Goal: Task Accomplishment & Management: Use online tool/utility

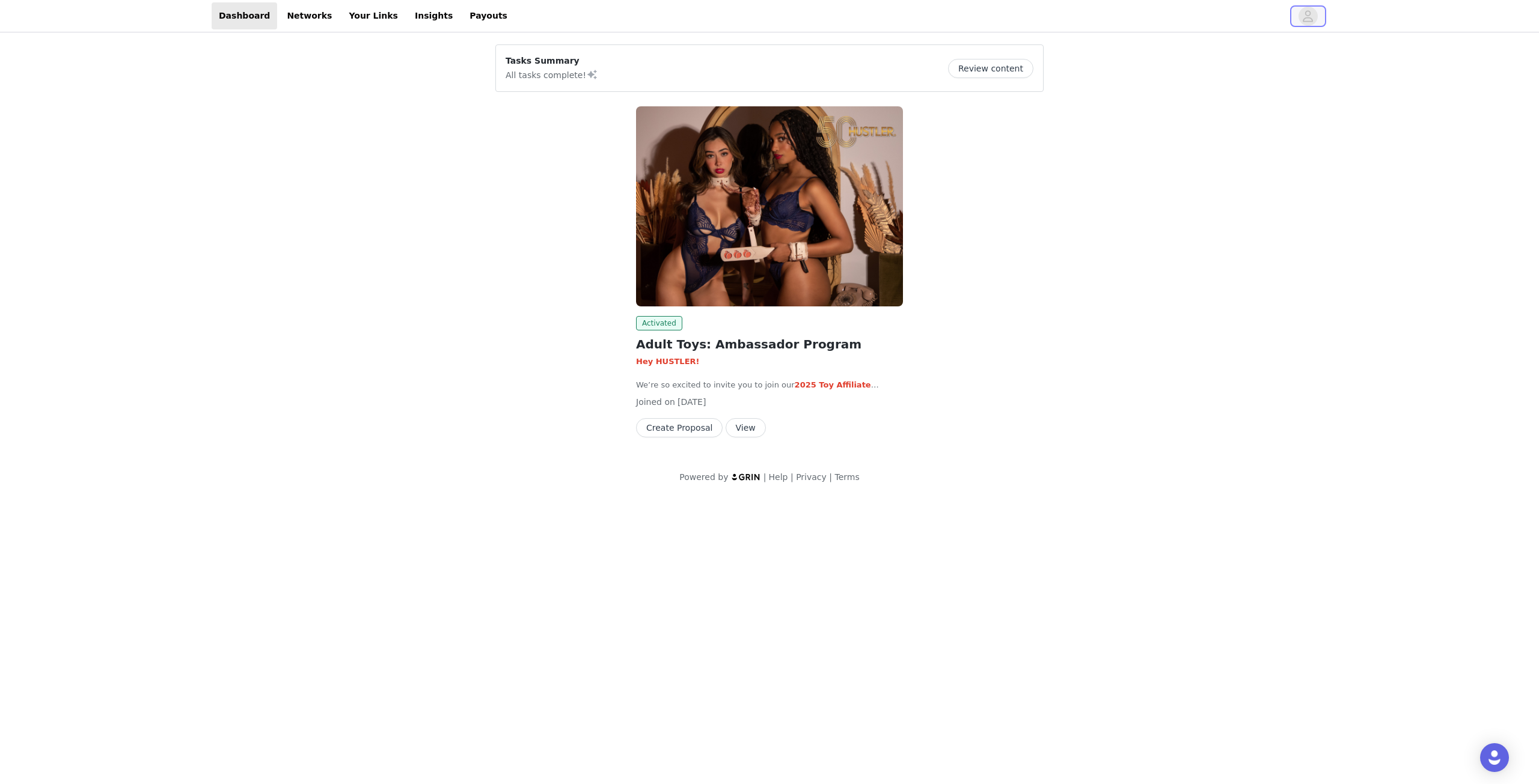
click at [1301, 15] on span "button" at bounding box center [1308, 16] width 19 height 19
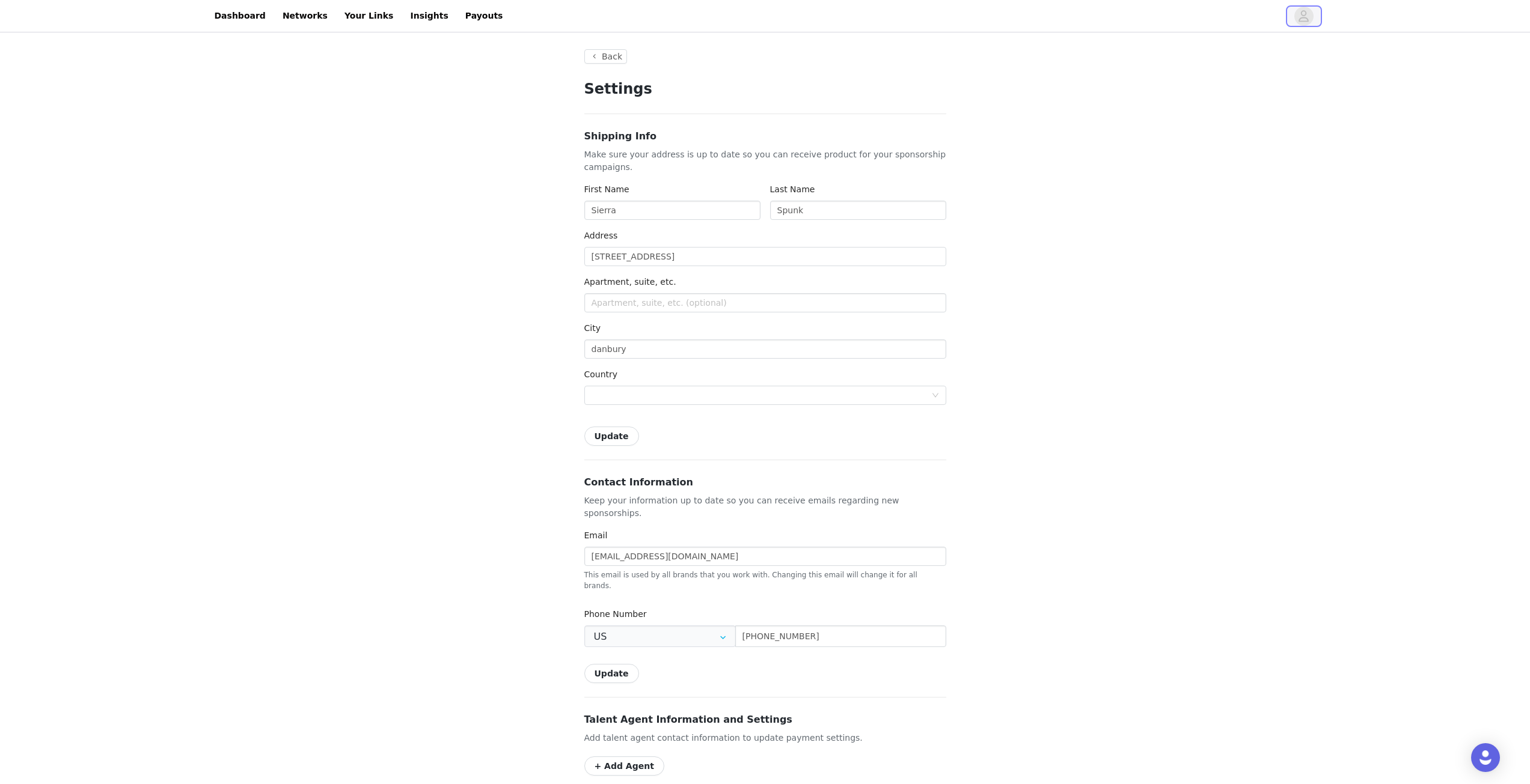
type input "+1 ([GEOGRAPHIC_DATA])"
click at [220, 11] on link "Dashboard" at bounding box center [240, 16] width 66 height 27
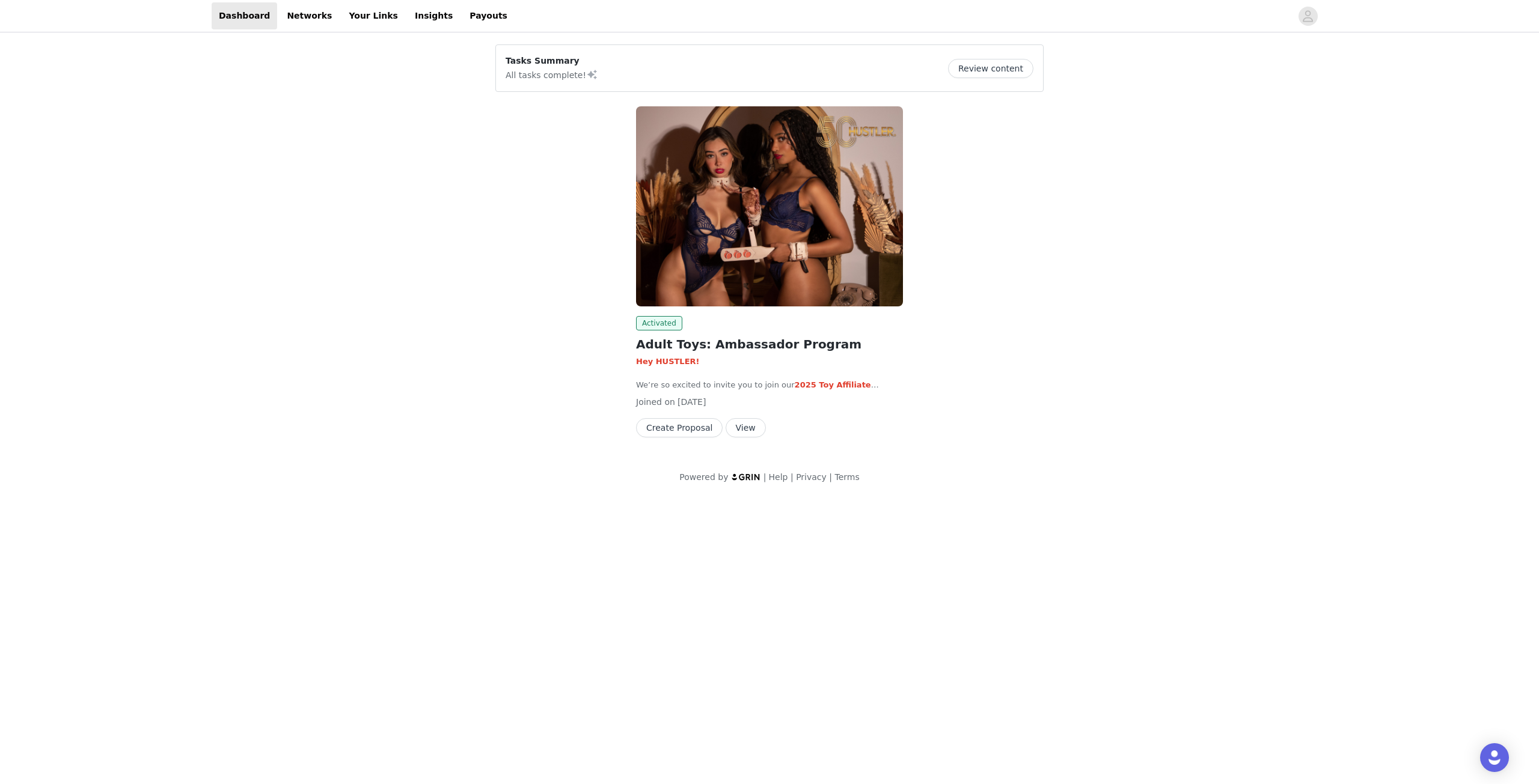
click at [992, 70] on button "Review content" at bounding box center [990, 68] width 85 height 19
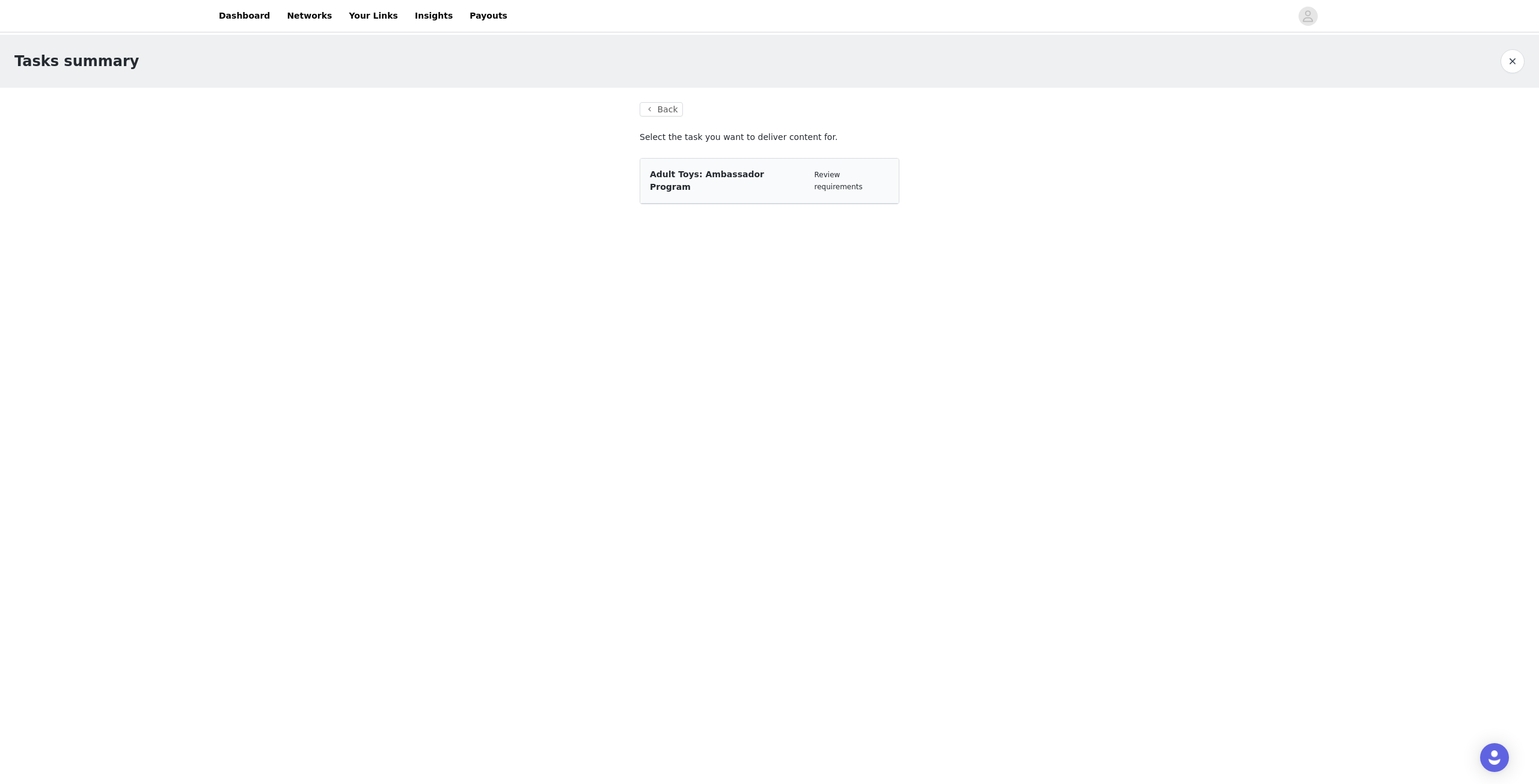
click at [678, 179] on span "Adult Toys: Ambassador Program" at bounding box center [707, 180] width 114 height 22
click at [844, 177] on link "Review requirements" at bounding box center [839, 181] width 48 height 20
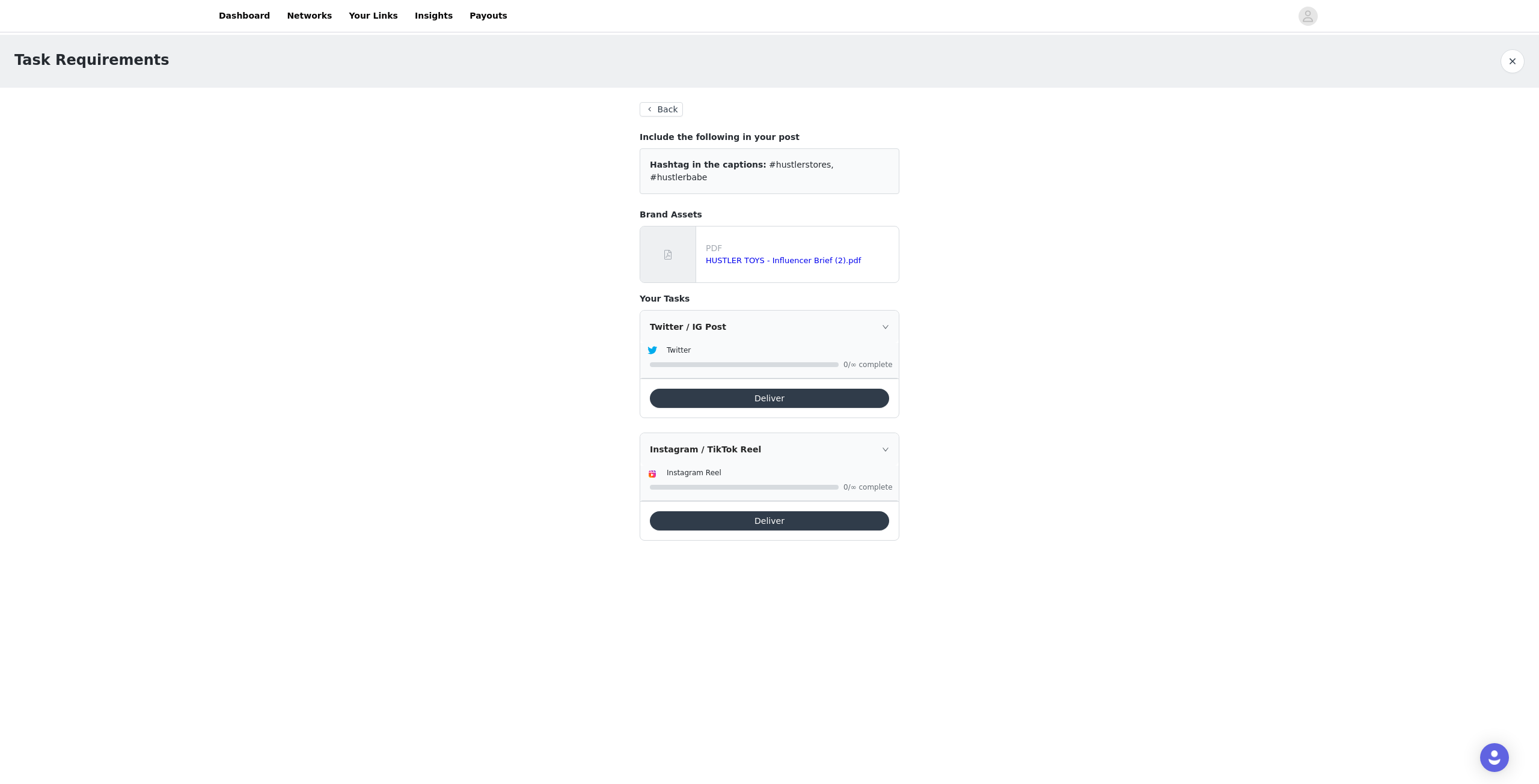
click at [766, 512] on button "Deliver" at bounding box center [769, 521] width 240 height 19
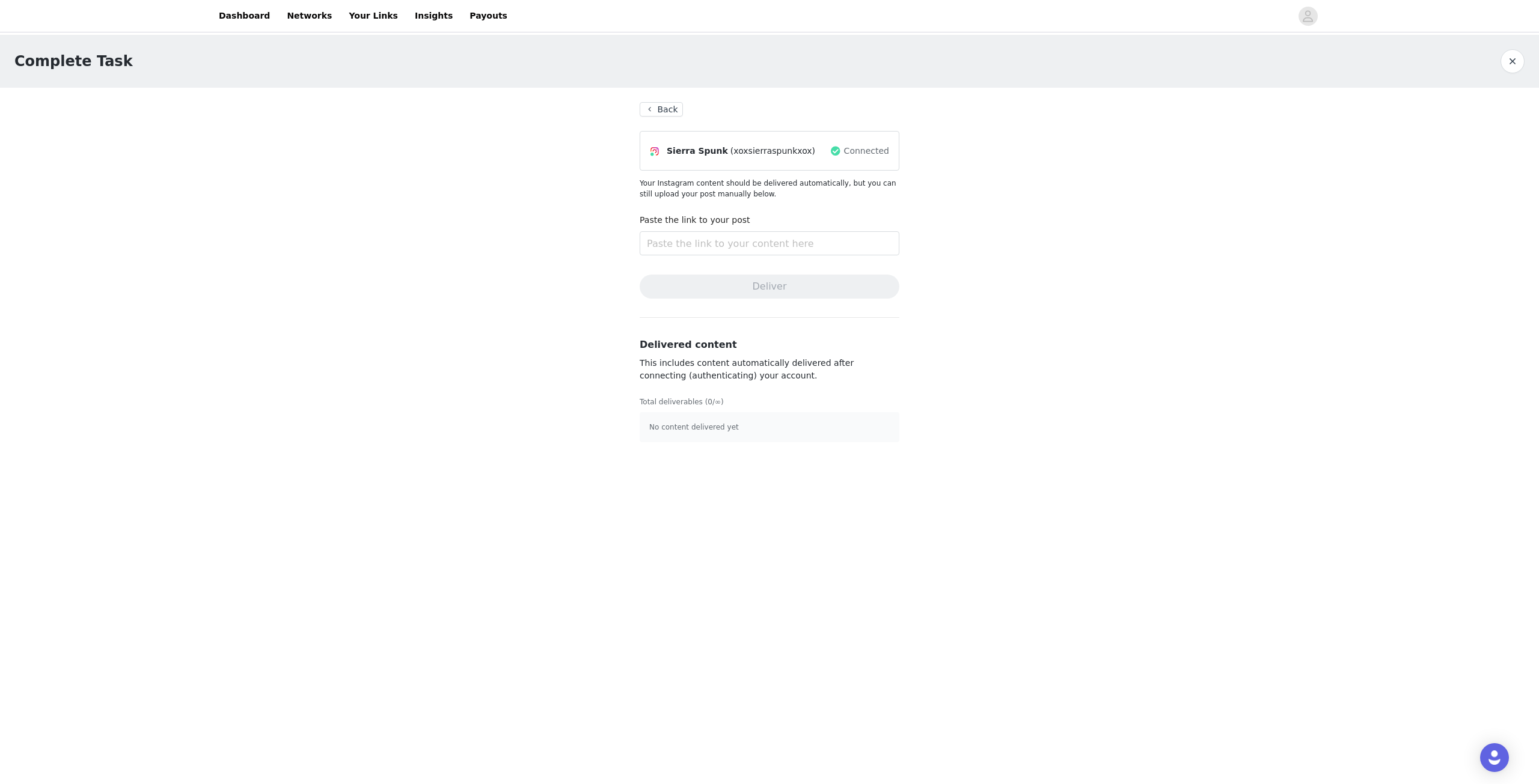
click at [677, 107] on button "Back" at bounding box center [661, 109] width 43 height 15
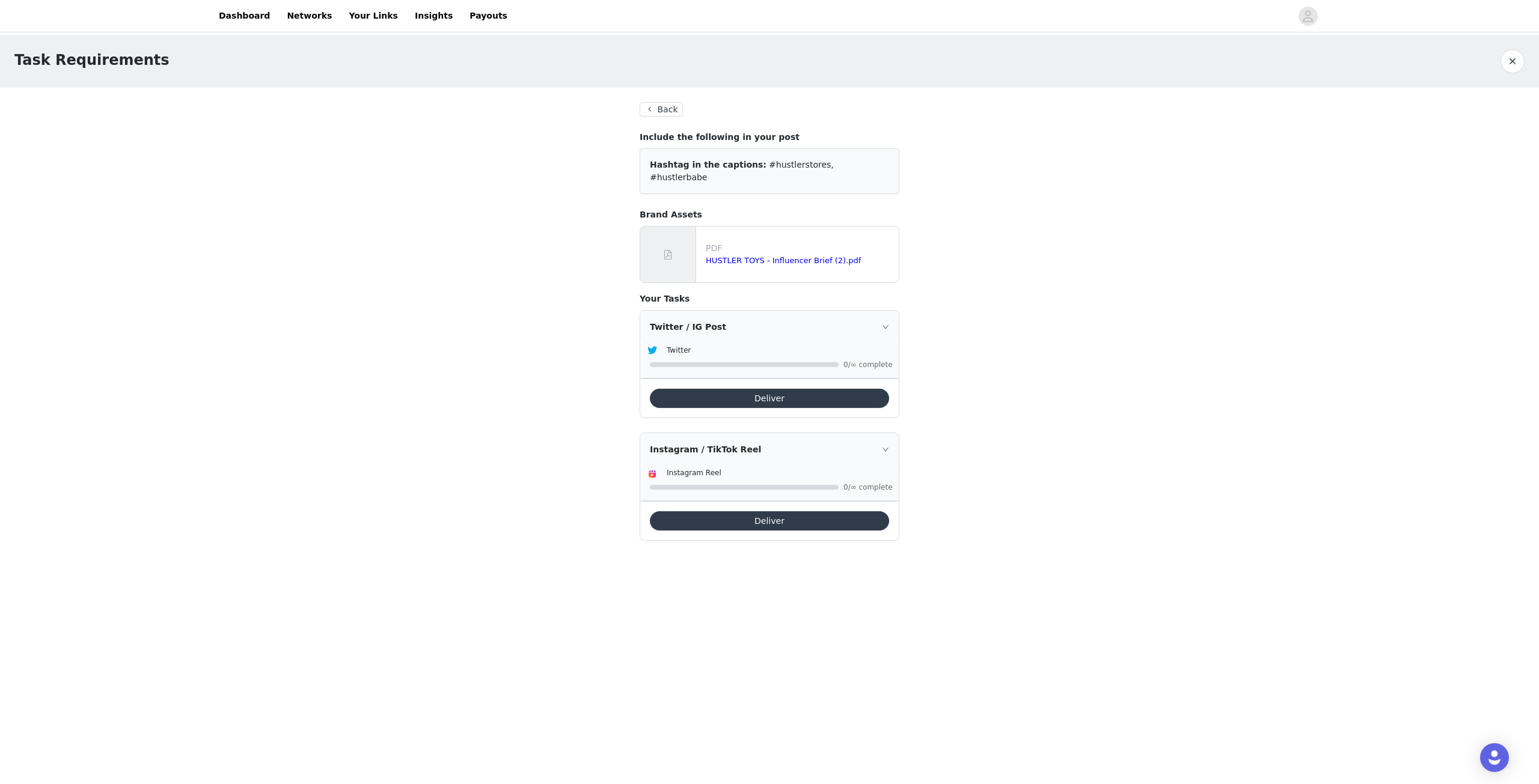
click at [772, 389] on button "Deliver" at bounding box center [769, 398] width 240 height 19
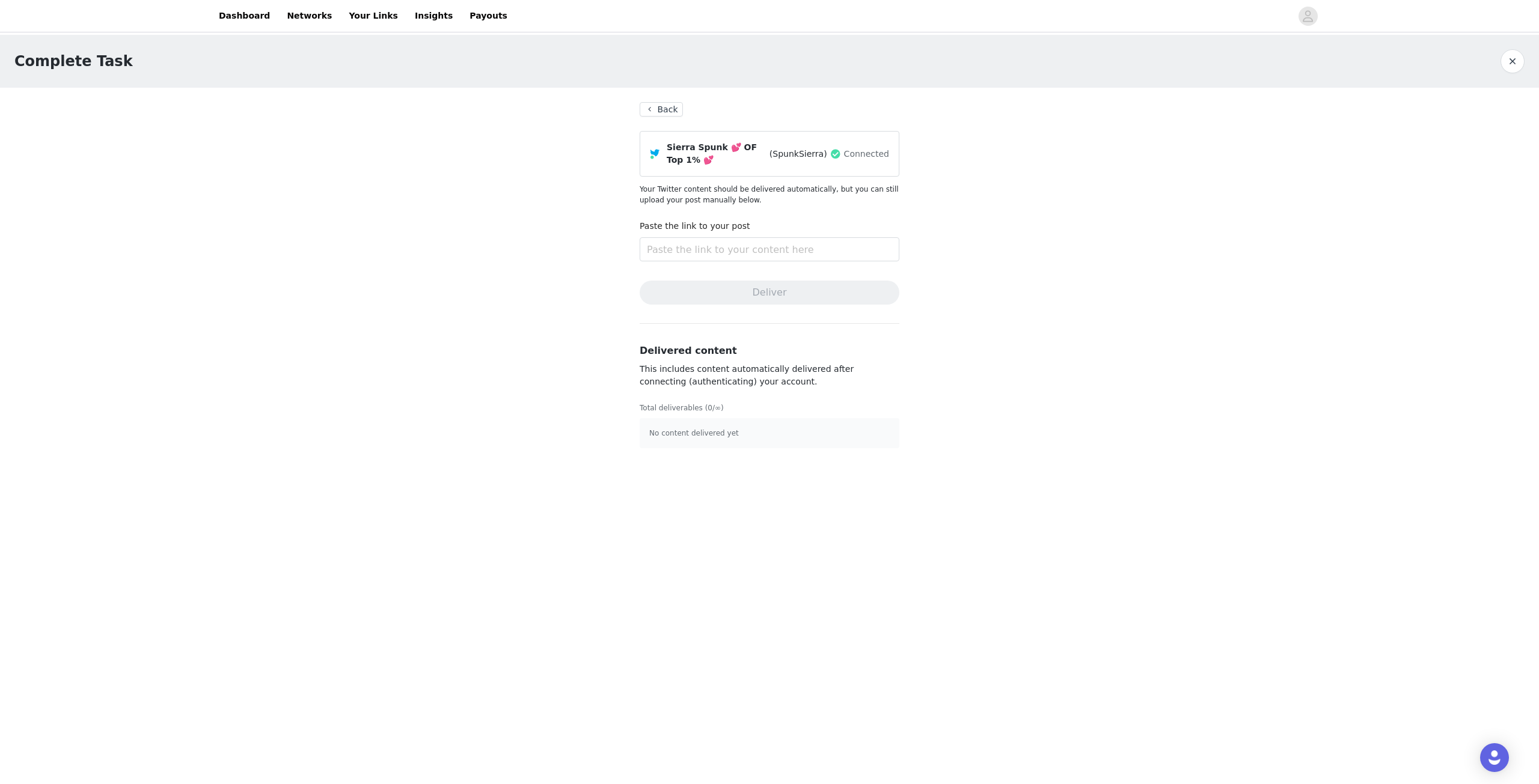
click at [670, 109] on button "Back" at bounding box center [661, 109] width 43 height 15
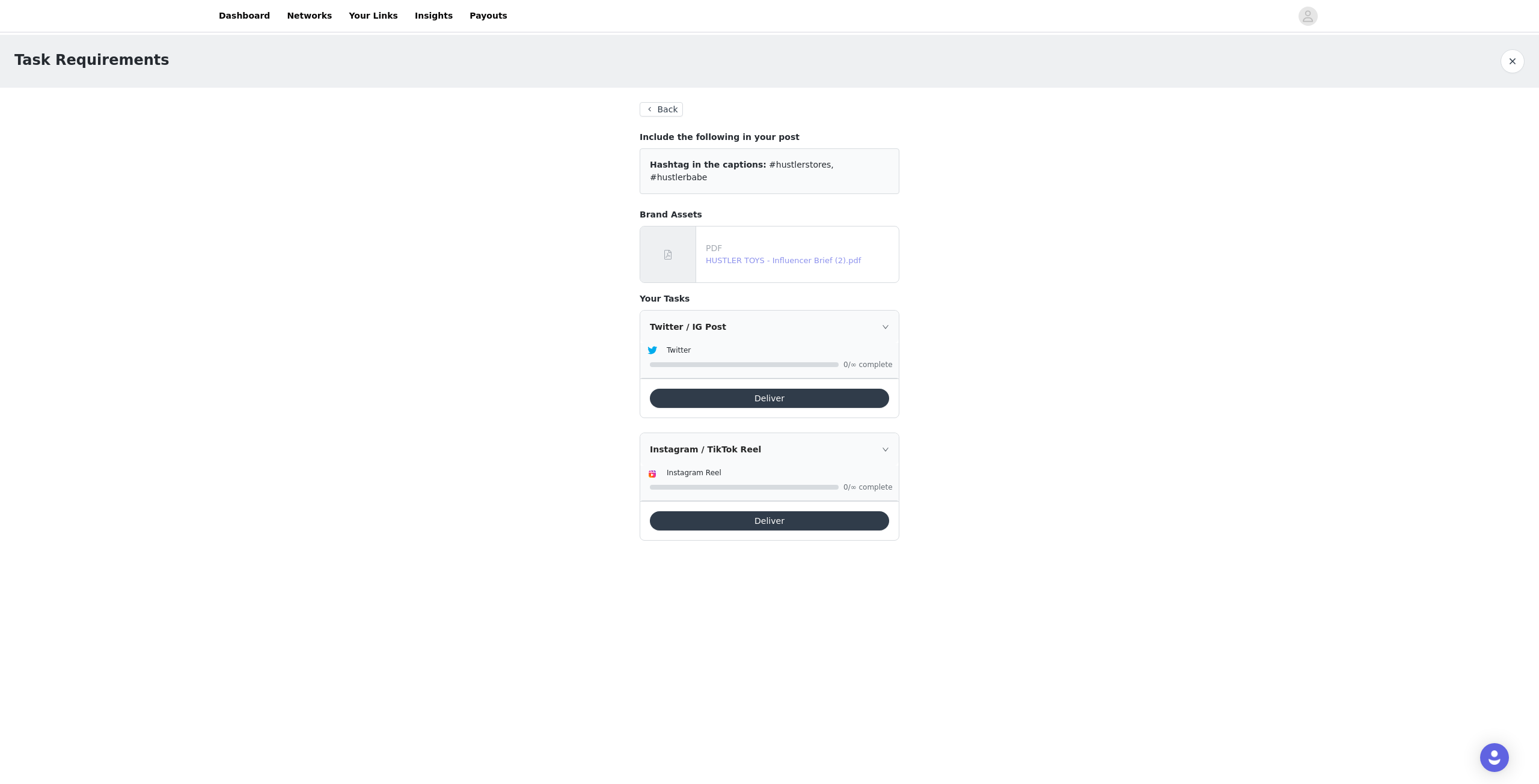
click at [795, 256] on link "HUSTLER TOYS - Influencer Brief (2).pdf" at bounding box center [783, 260] width 155 height 9
click at [671, 104] on button "Back" at bounding box center [661, 109] width 43 height 15
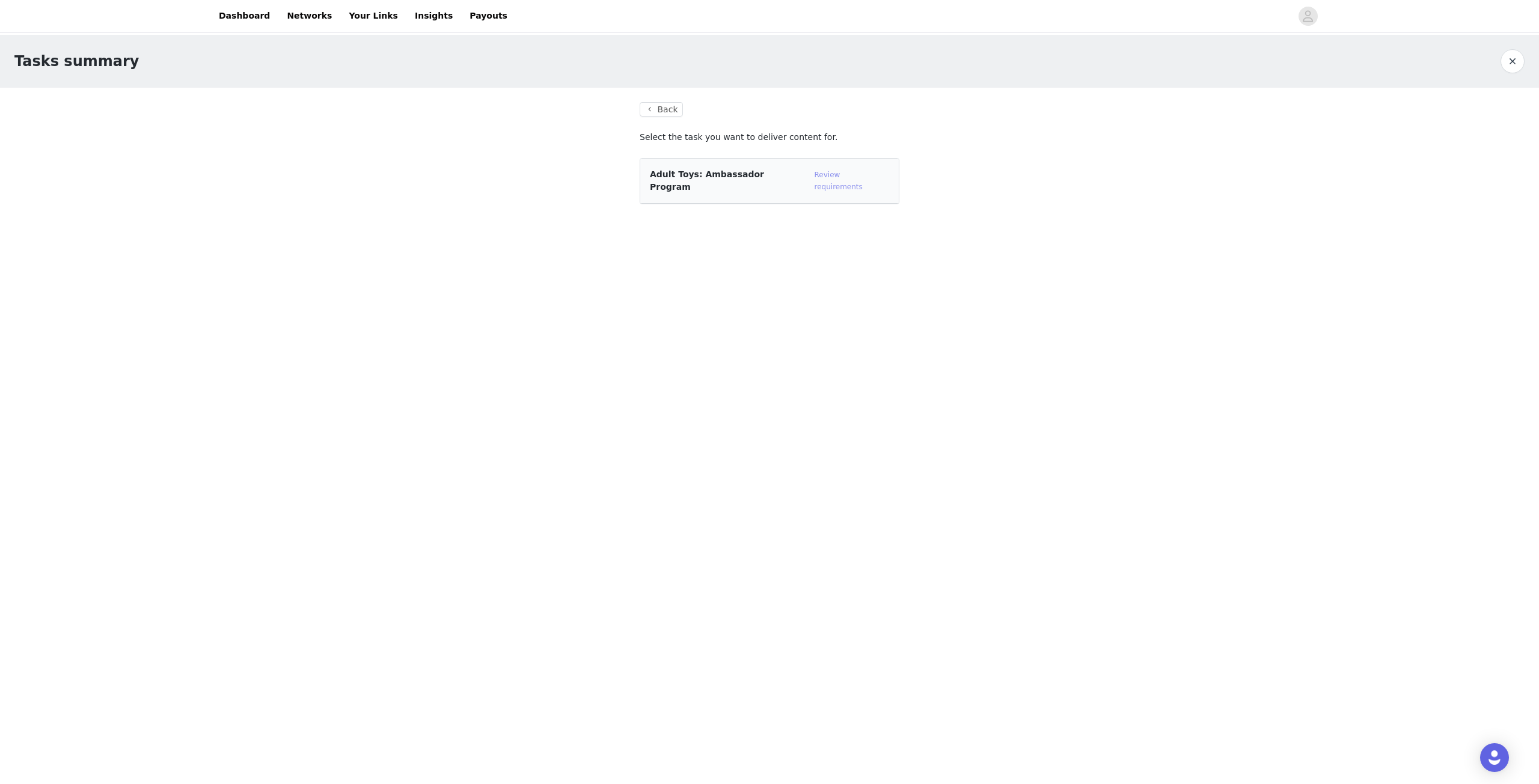
click at [855, 175] on link "Review requirements" at bounding box center [839, 181] width 48 height 20
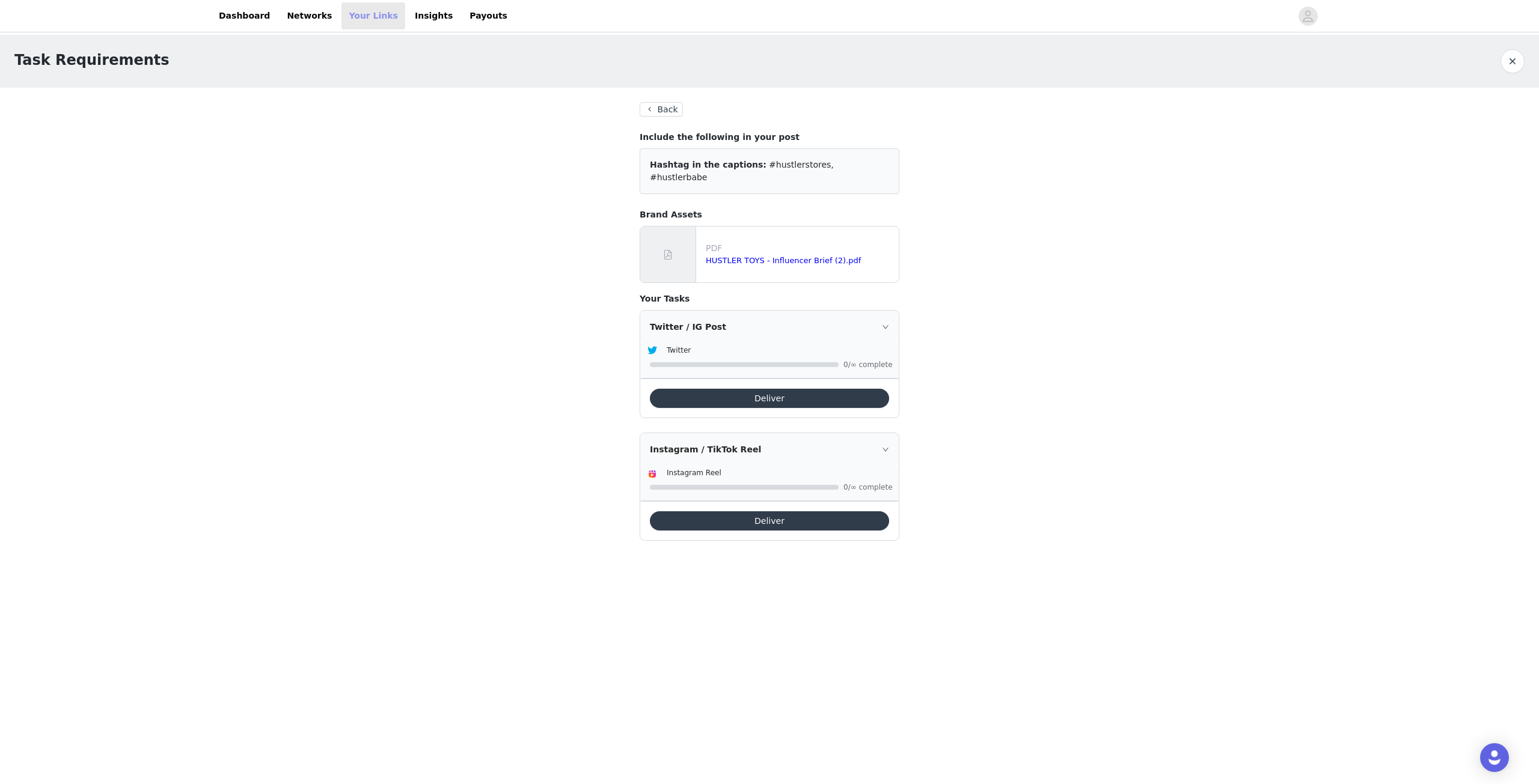
click at [354, 14] on link "Your Links" at bounding box center [373, 16] width 64 height 27
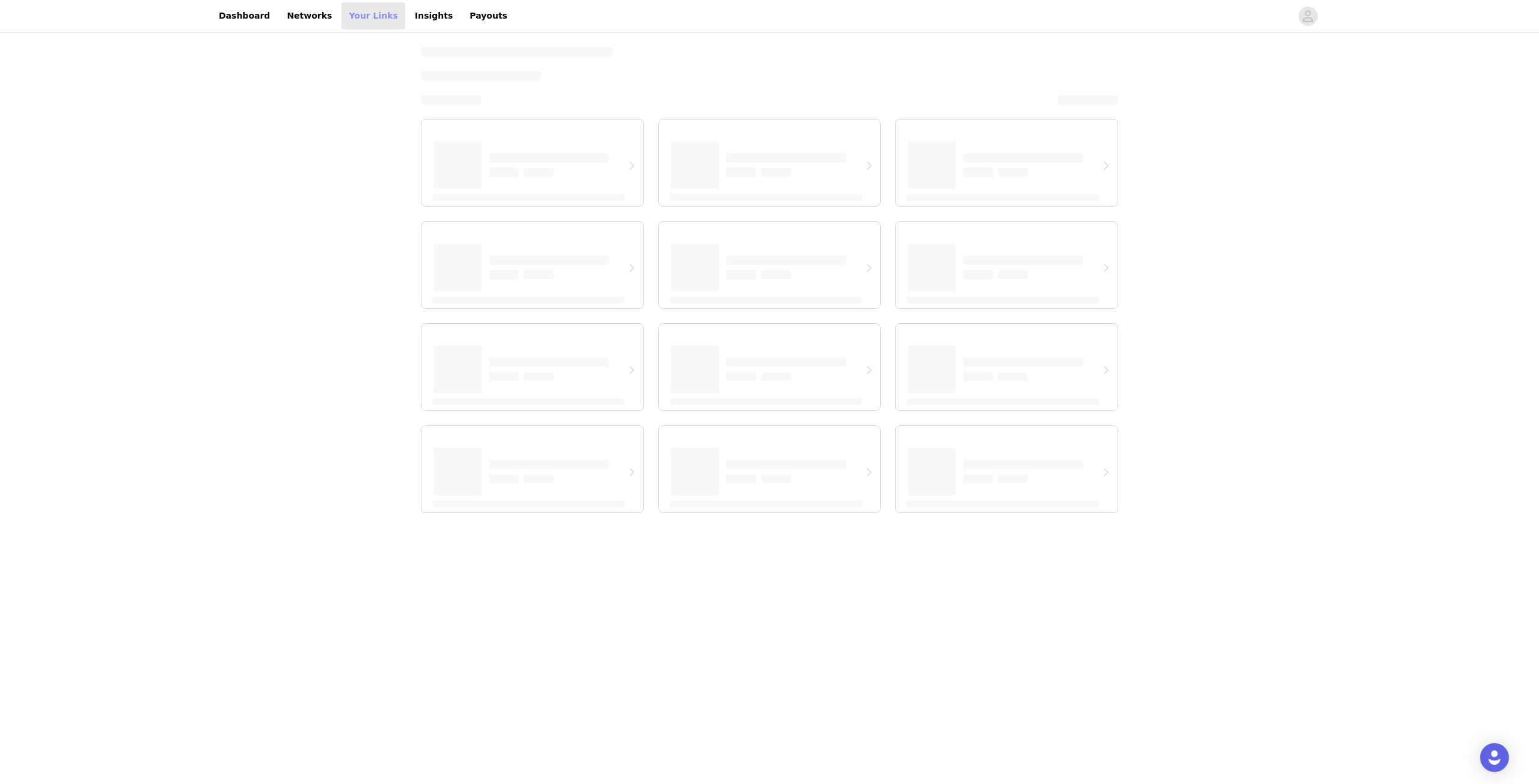
select select "12"
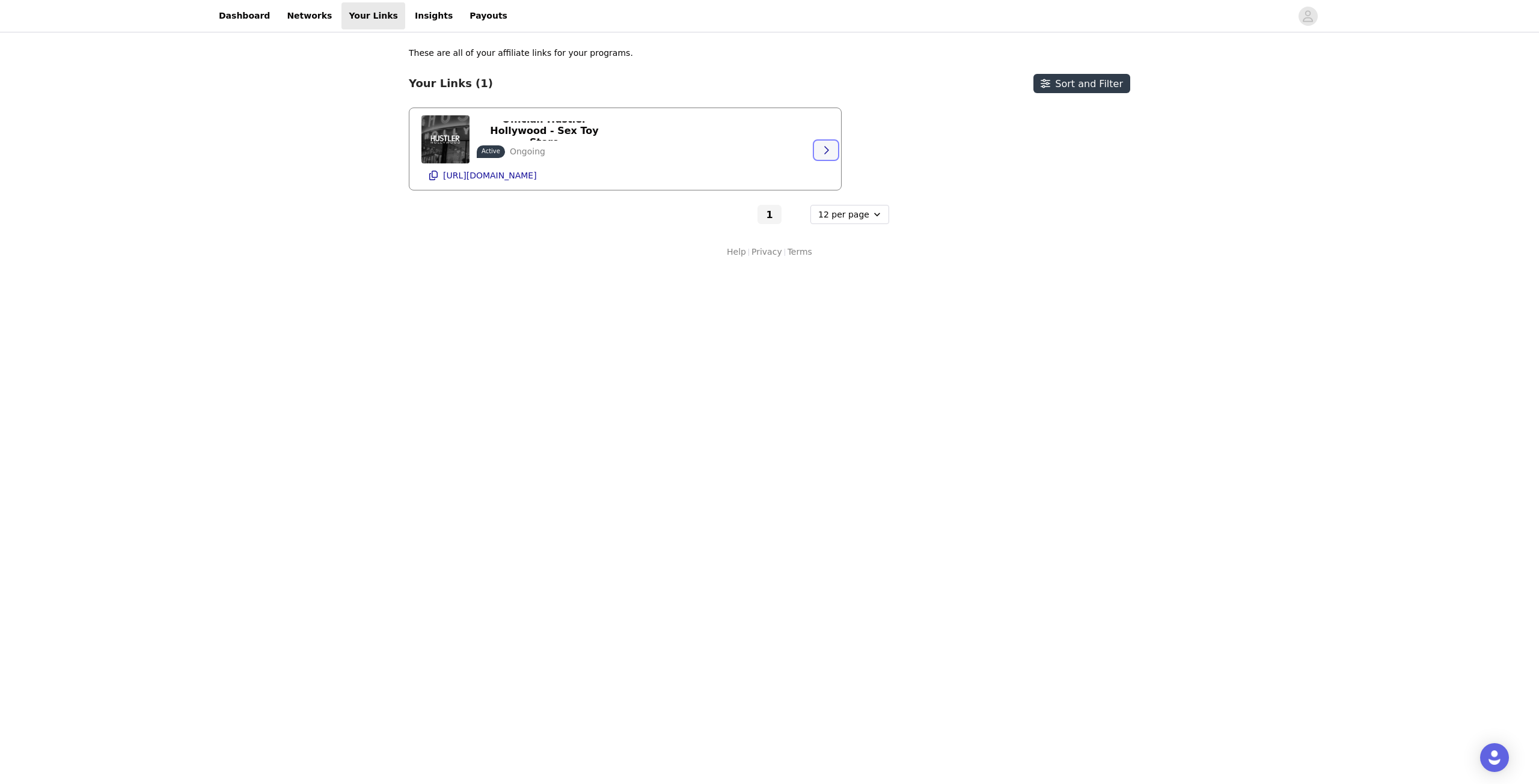
click at [820, 147] on button "button" at bounding box center [826, 150] width 24 height 19
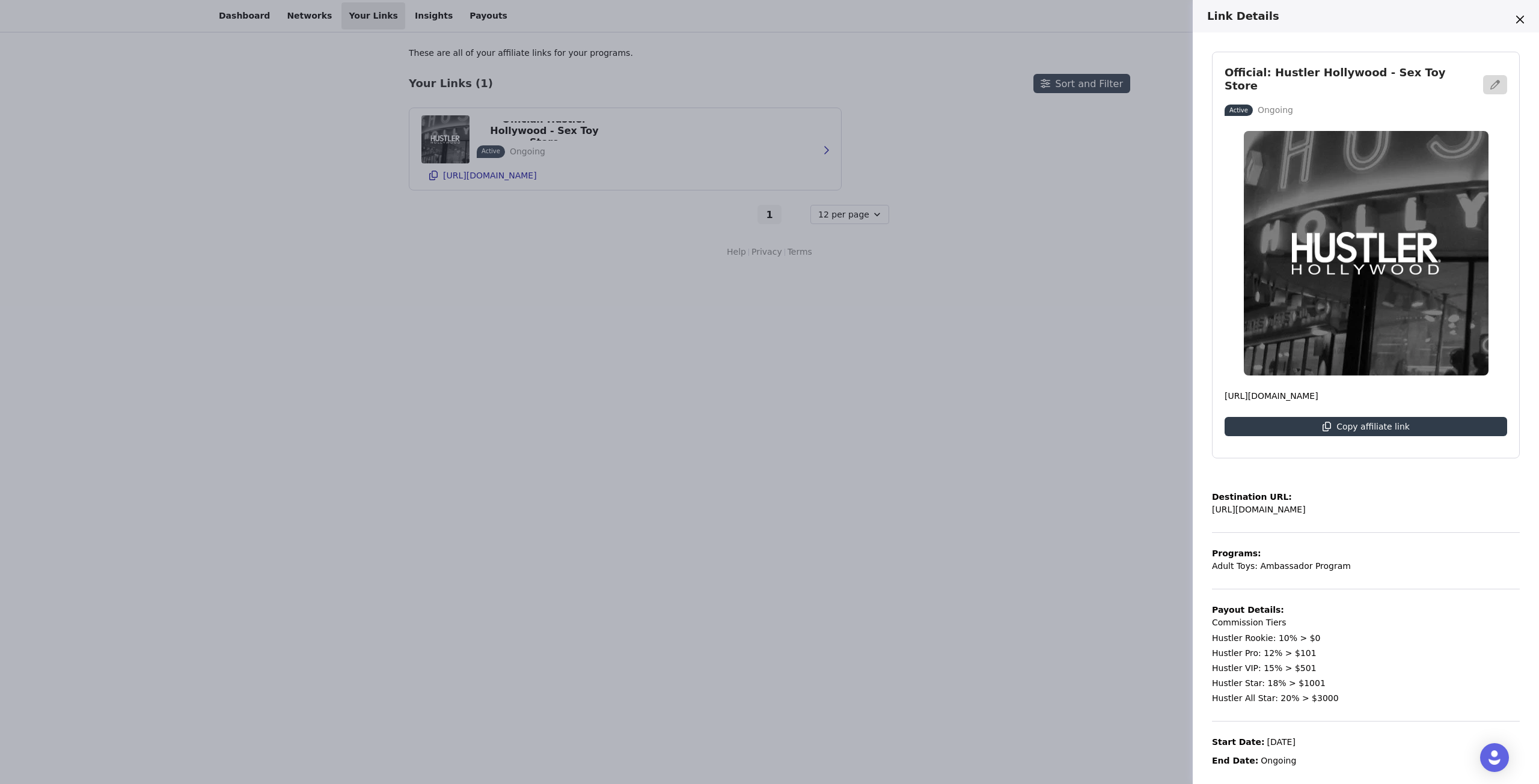
scroll to position [3, 0]
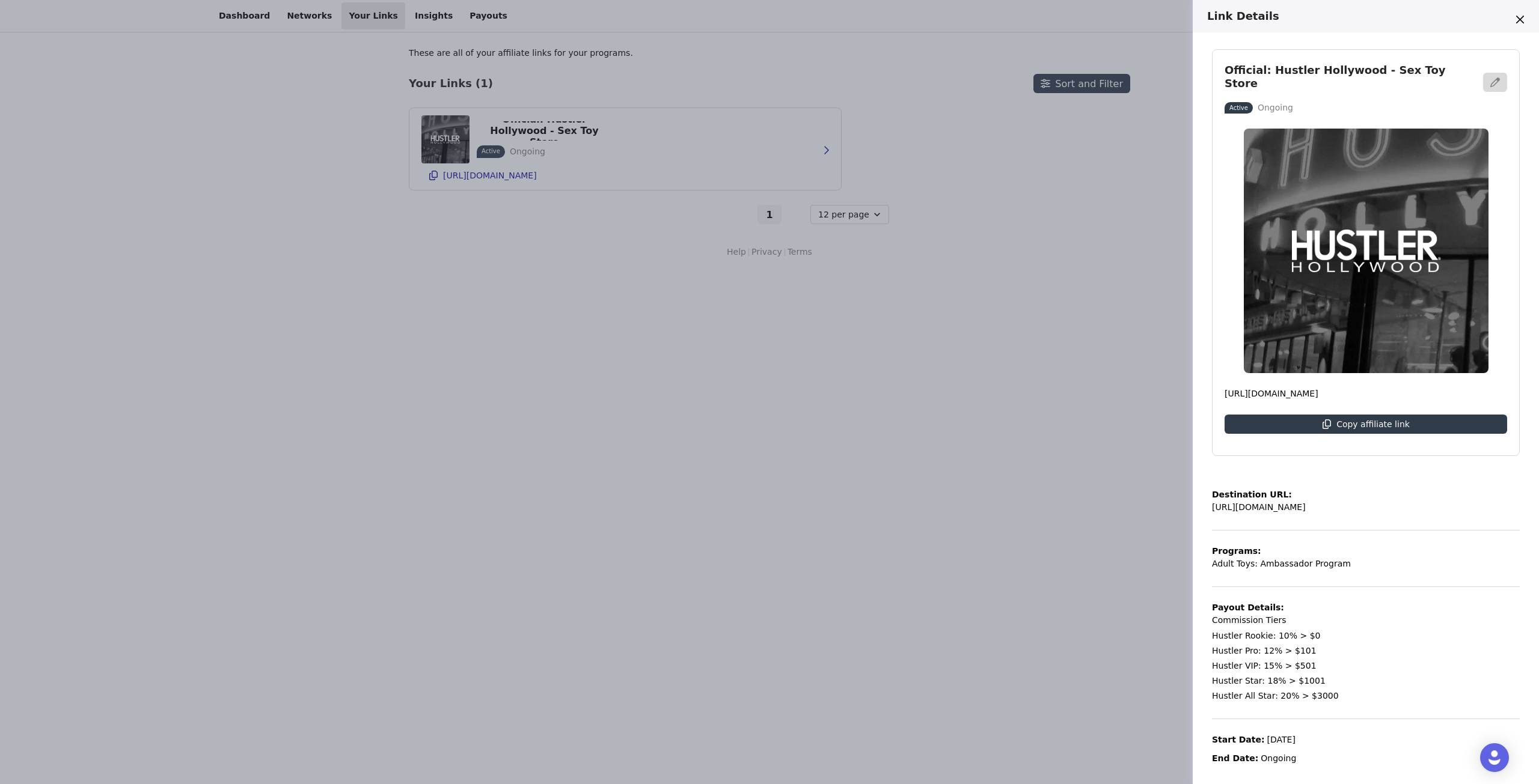
click at [1129, 185] on div "Link Details Official: Hustler Hollywood - Sex Toy Store Active Ongoing [URL][D…" at bounding box center [769, 392] width 1539 height 784
